Goal: Transaction & Acquisition: Purchase product/service

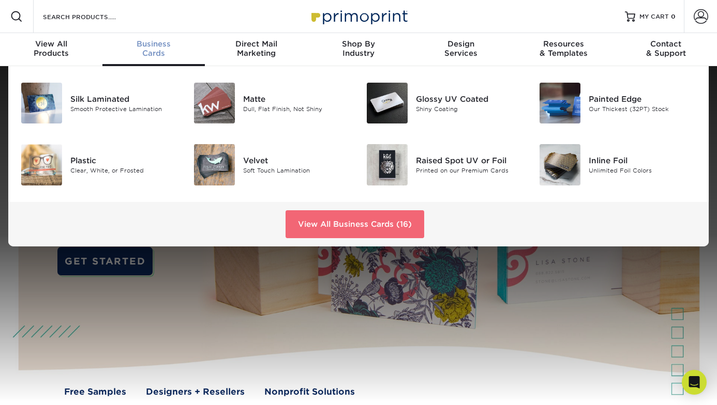
click at [328, 218] on link "View All Business Cards (16)" at bounding box center [354, 224] width 139 height 28
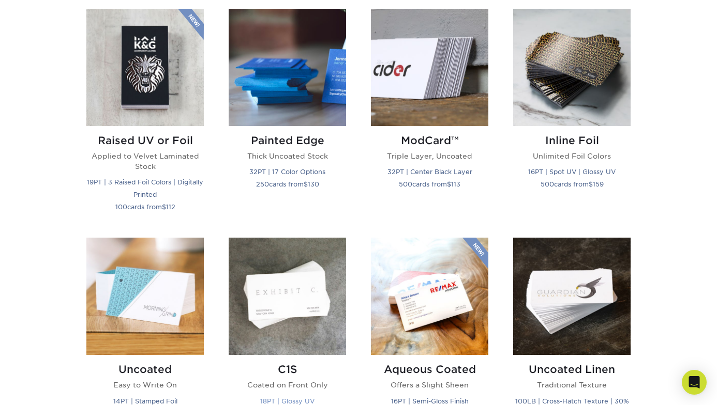
scroll to position [679, 0]
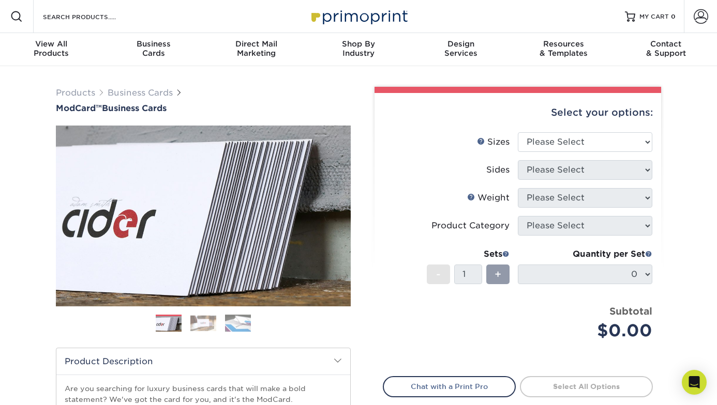
click at [190, 316] on ol at bounding box center [203, 327] width 295 height 25
click at [227, 316] on img at bounding box center [238, 323] width 26 height 18
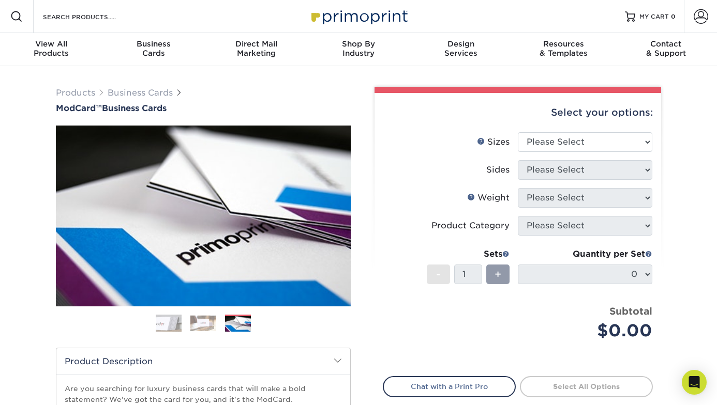
click at [170, 324] on img at bounding box center [169, 324] width 26 height 26
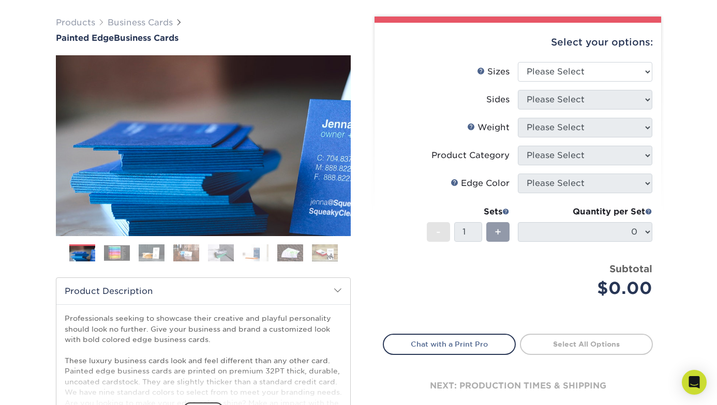
scroll to position [71, 0]
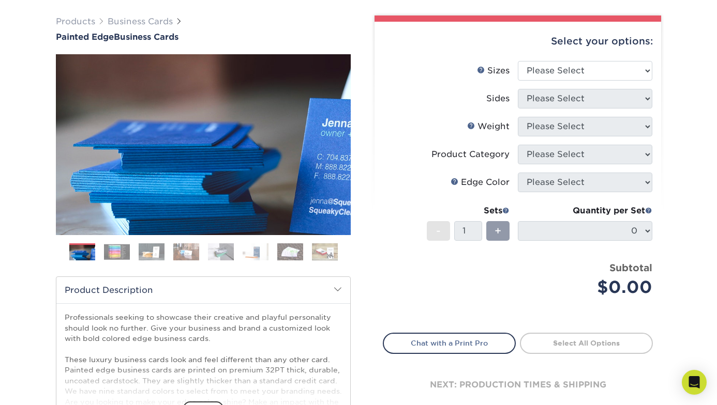
click at [168, 260] on ol at bounding box center [203, 255] width 295 height 25
click at [159, 255] on img at bounding box center [152, 252] width 26 height 18
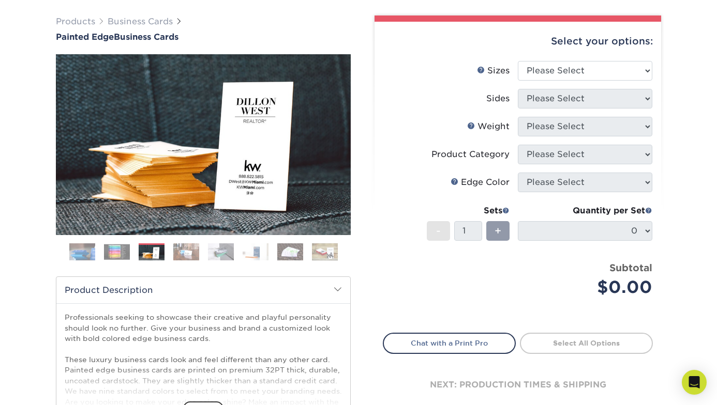
click at [109, 255] on img at bounding box center [117, 252] width 26 height 16
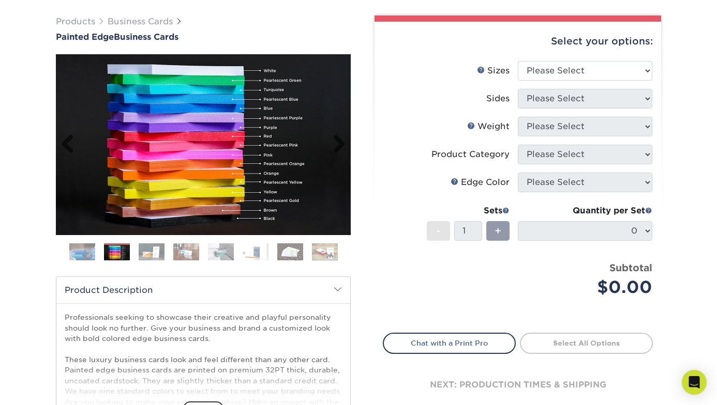
scroll to position [34, 0]
